Goal: Task Accomplishment & Management: Use online tool/utility

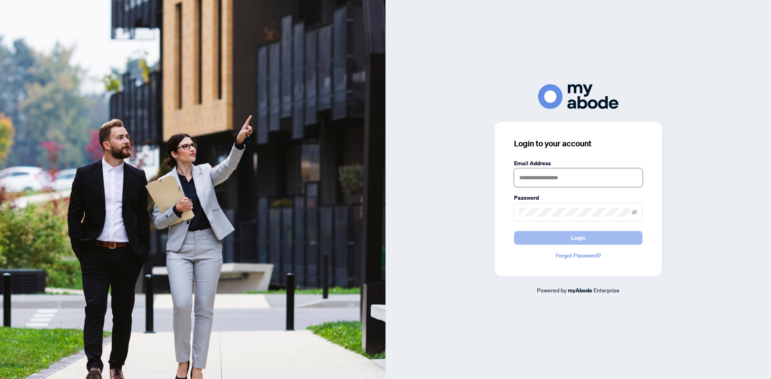
type input "**********"
click at [602, 236] on button "Login" at bounding box center [578, 238] width 128 height 14
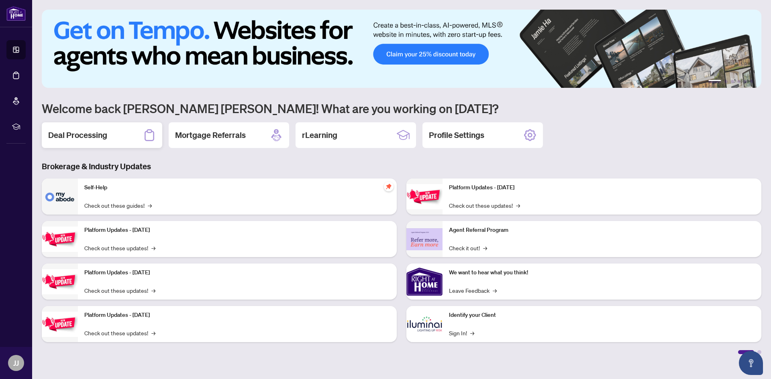
click at [96, 137] on h2 "Deal Processing" at bounding box center [77, 135] width 59 height 11
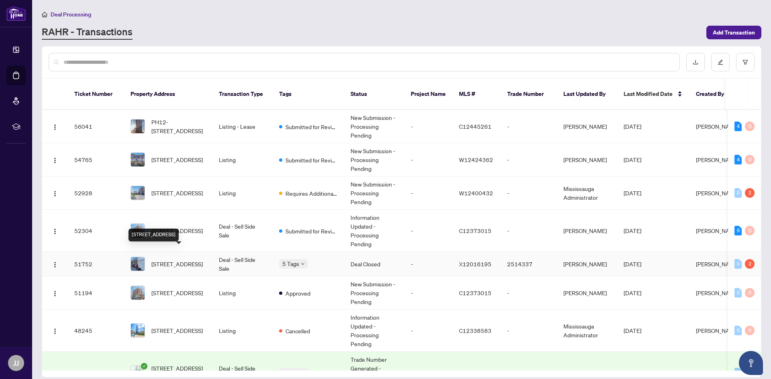
click at [198, 260] on span "[STREET_ADDRESS]" at bounding box center [176, 264] width 51 height 9
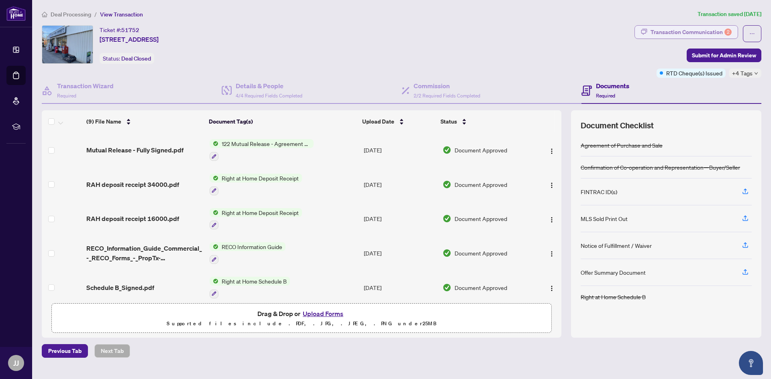
click at [716, 33] on div "Transaction Communication 2" at bounding box center [690, 32] width 81 height 13
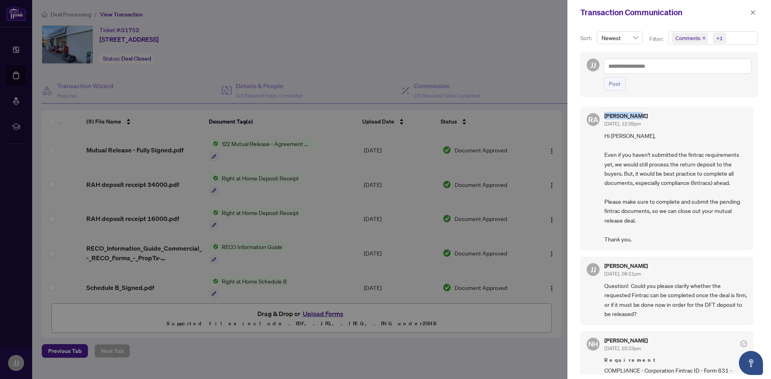
drag, startPoint x: 636, startPoint y: 116, endPoint x: 605, endPoint y: 116, distance: 30.1
click at [605, 116] on h5 "[PERSON_NAME]" at bounding box center [625, 116] width 43 height 6
copy h5 "[PERSON_NAME]"
click at [470, 23] on div at bounding box center [385, 189] width 771 height 379
